Goal: Transaction & Acquisition: Purchase product/service

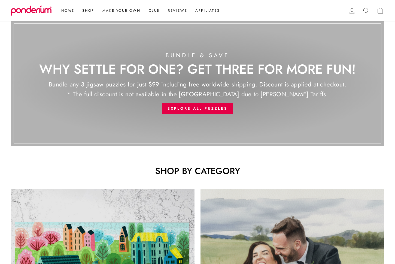
scroll to position [194, 0]
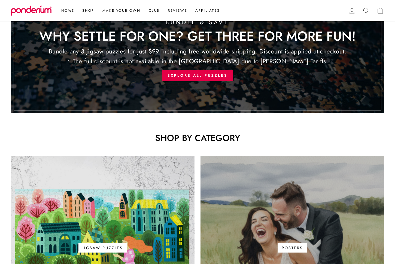
click at [246, 200] on link "Posters" at bounding box center [293, 248] width 184 height 184
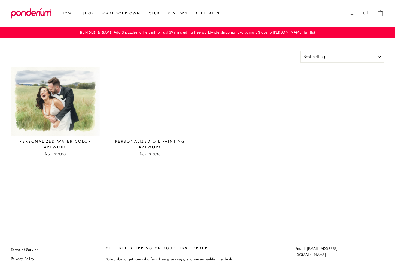
select select "best-selling"
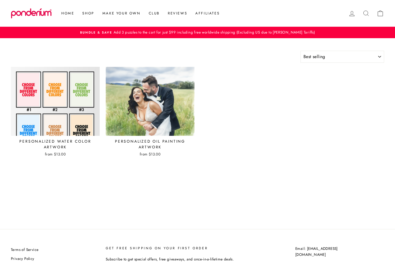
click at [79, 120] on img at bounding box center [55, 102] width 89 height 70
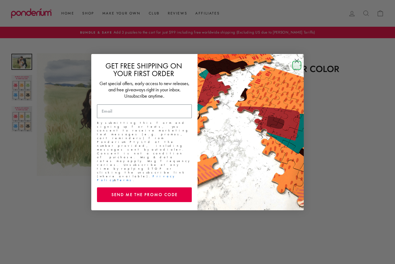
click at [297, 65] on circle "Close dialog" at bounding box center [297, 60] width 9 height 9
click at [298, 65] on circle "Close dialog" at bounding box center [297, 60] width 9 height 9
